Goal: Task Accomplishment & Management: Use online tool/utility

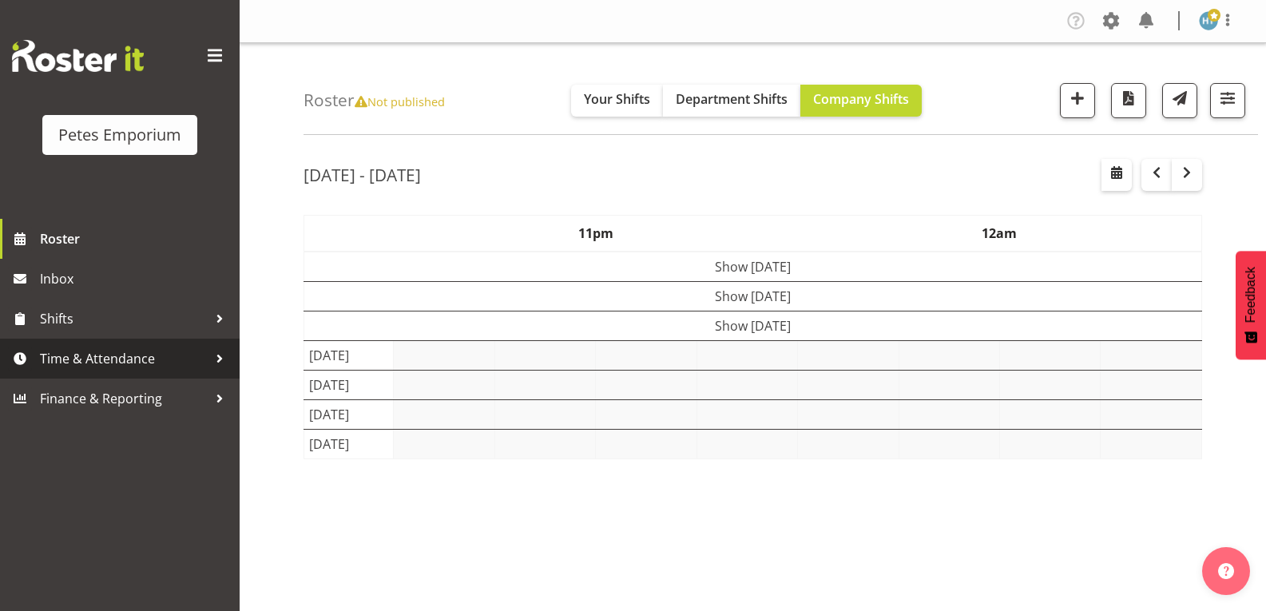
click at [148, 360] on span "Time & Attendance" at bounding box center [124, 359] width 168 height 24
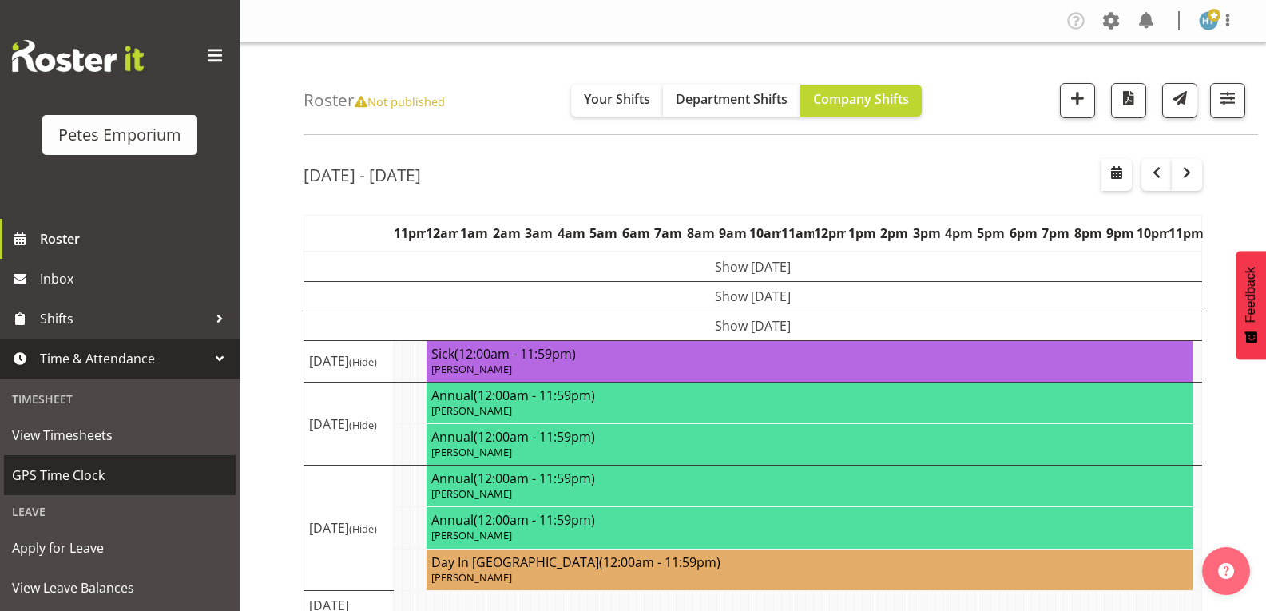
click at [103, 473] on span "GPS Time Clock" at bounding box center [120, 475] width 216 height 24
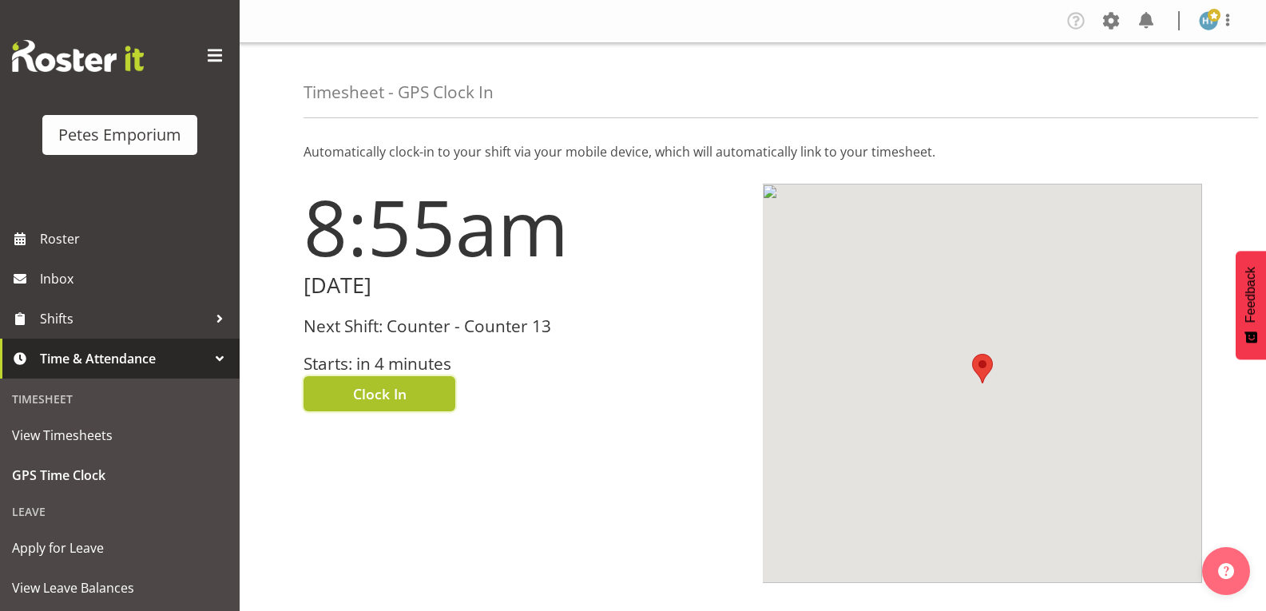
click at [384, 395] on span "Clock In" at bounding box center [380, 393] width 54 height 21
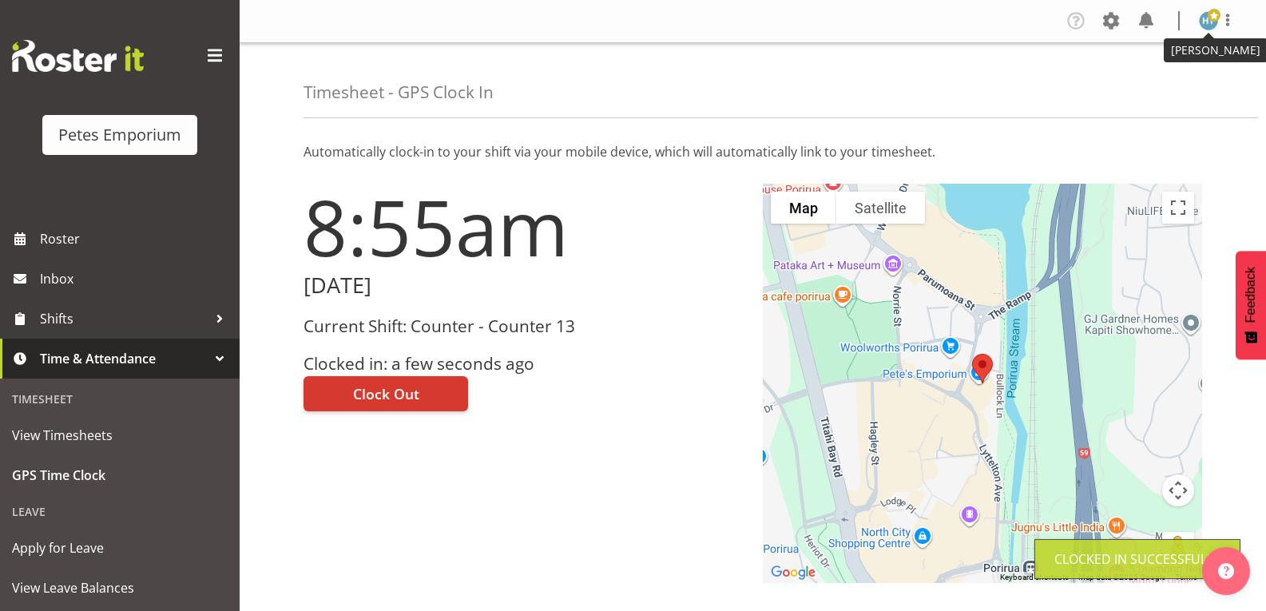
click at [1207, 23] on img at bounding box center [1208, 20] width 19 height 19
click at [1145, 84] on link "Log Out" at bounding box center [1160, 83] width 153 height 29
